Goal: Check status

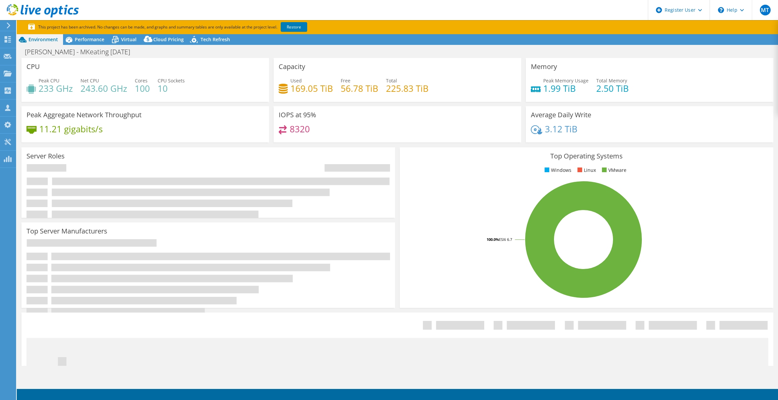
select select "EUFrankfurt"
select select "USD"
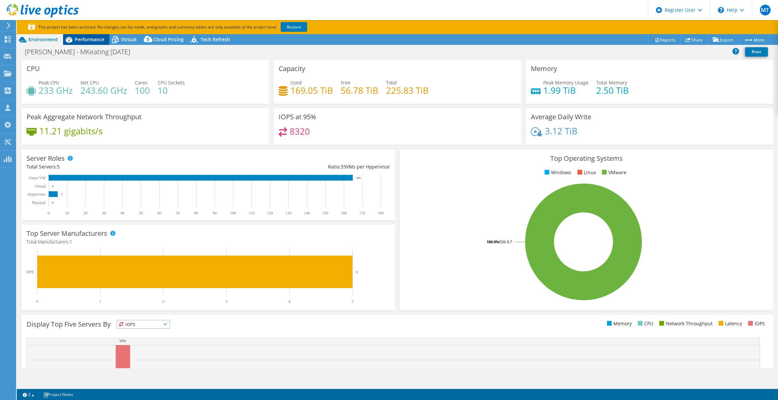
click at [89, 39] on span "Performance" at bounding box center [89, 39] width 29 height 6
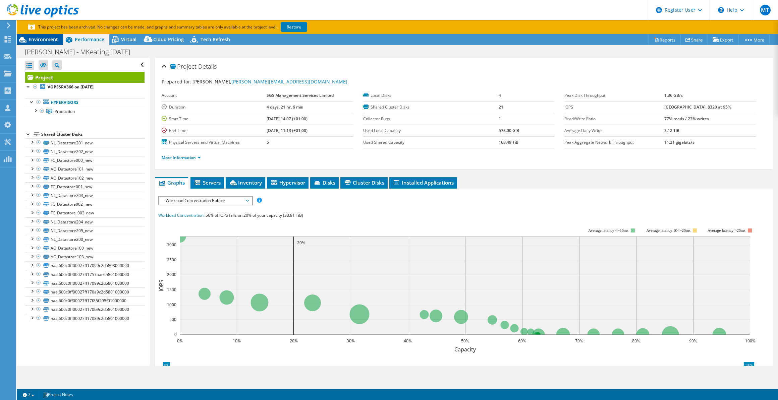
click at [44, 39] on span "Environment" at bounding box center [42, 39] width 29 height 6
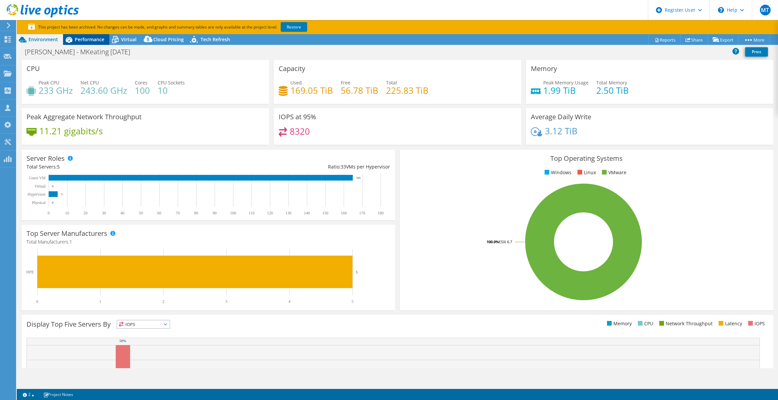
click at [85, 41] on span "Performance" at bounding box center [89, 39] width 29 height 6
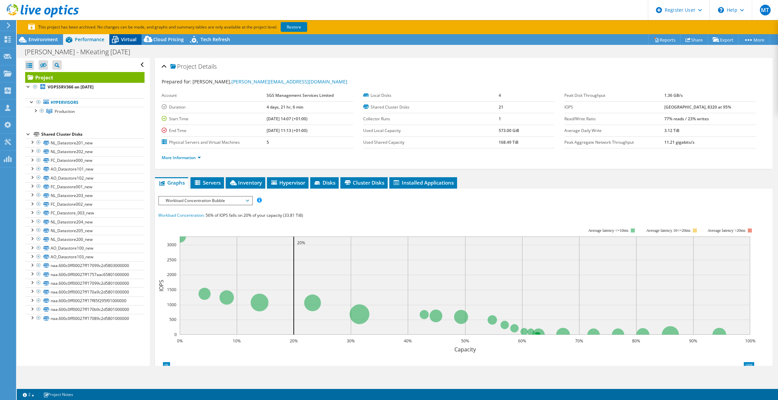
click at [125, 39] on span "Virtual" at bounding box center [128, 39] width 15 height 6
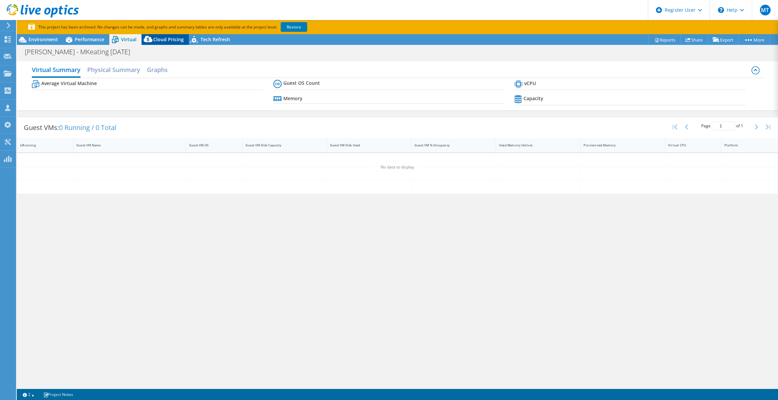
click at [156, 39] on span "Cloud Pricing" at bounding box center [168, 39] width 31 height 6
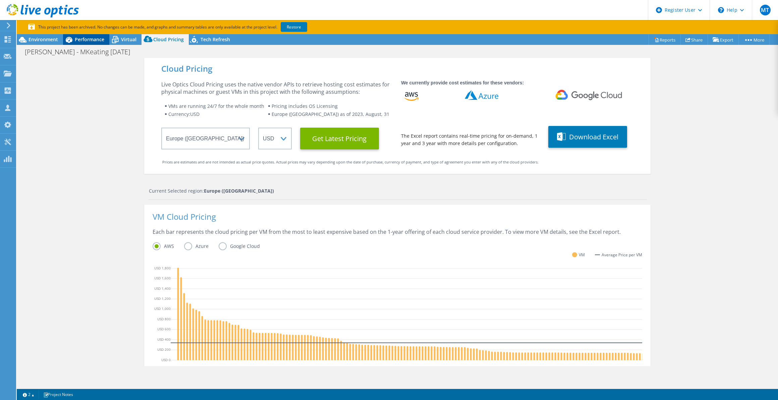
click at [93, 43] on div "Performance" at bounding box center [86, 39] width 46 height 11
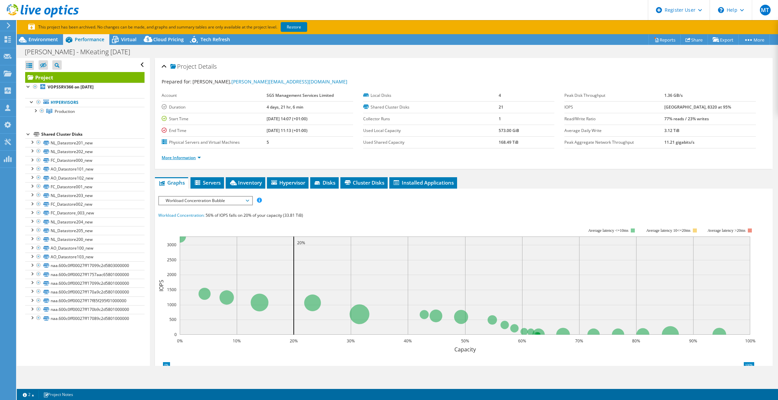
click at [187, 157] on link "More Information" at bounding box center [181, 158] width 39 height 6
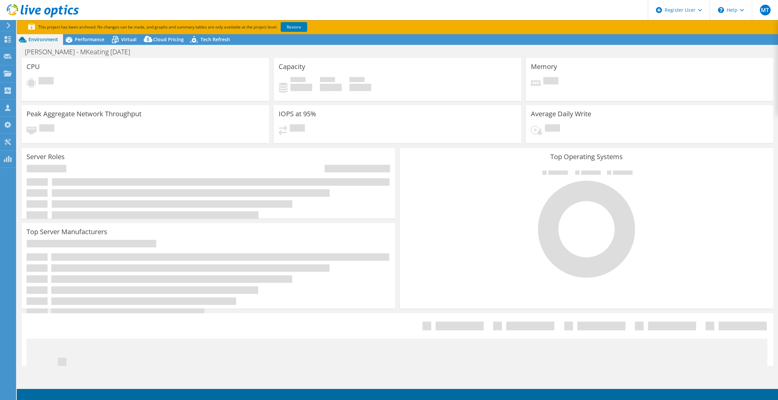
select select
select select "EUFrankfurt"
select select "USD"
